Goal: Transaction & Acquisition: Purchase product/service

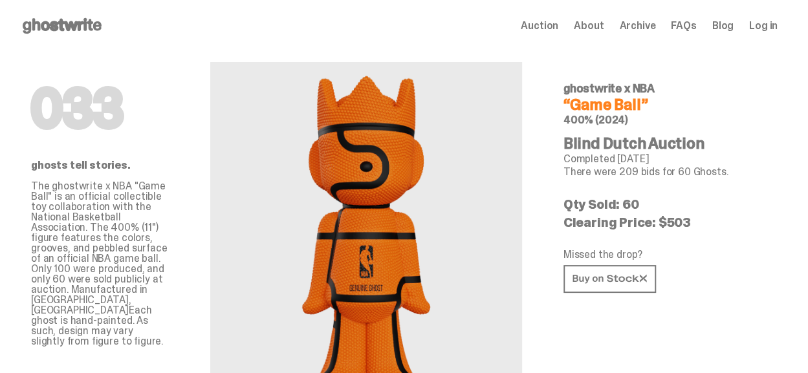
click at [66, 16] on icon at bounding box center [62, 26] width 83 height 21
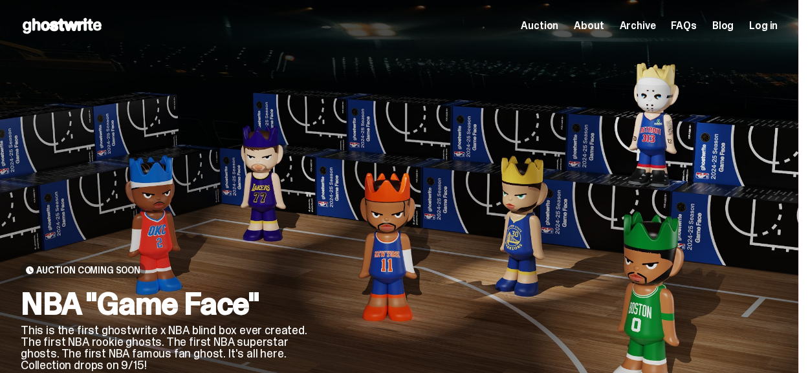
scroll to position [141, 0]
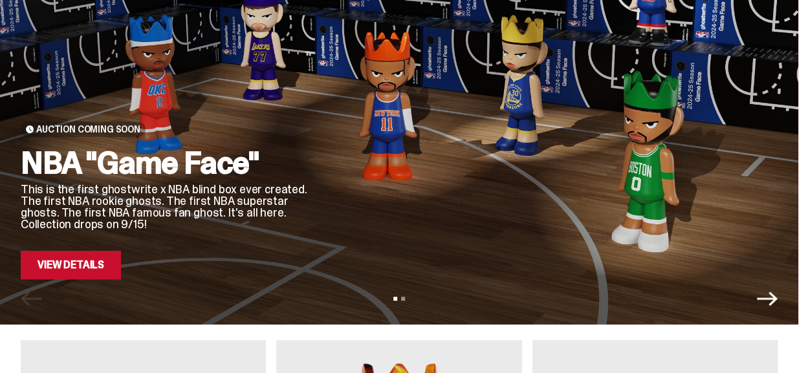
click at [82, 273] on link "View Details" at bounding box center [71, 265] width 100 height 28
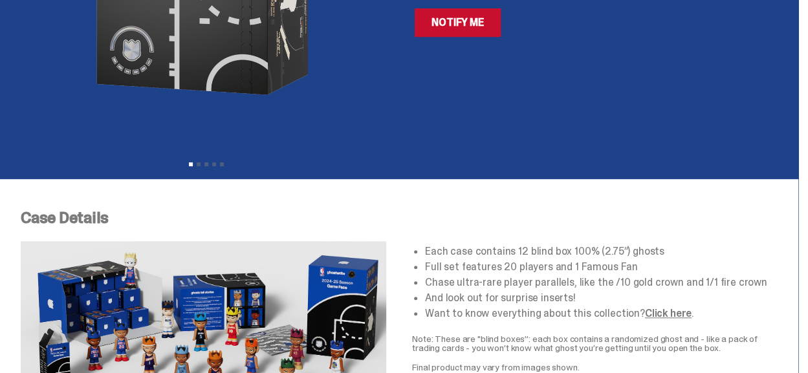
scroll to position [467, 0]
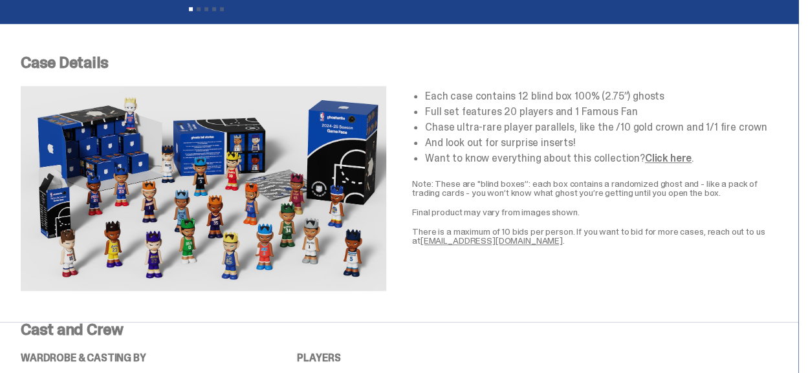
click at [661, 160] on link "Click here" at bounding box center [668, 158] width 47 height 14
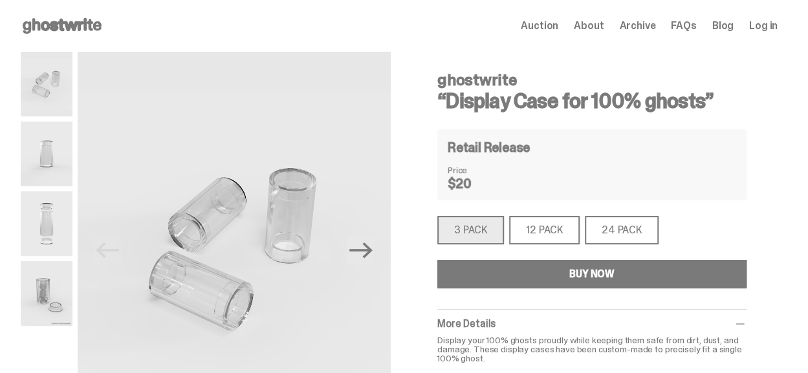
scroll to position [10, 0]
